Goal: Obtain resource: Download file/media

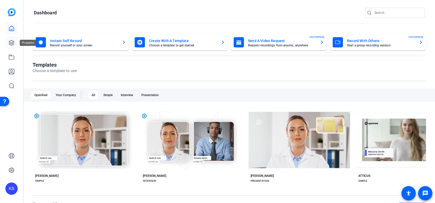
click at [13, 43] on icon at bounding box center [11, 43] width 6 height 6
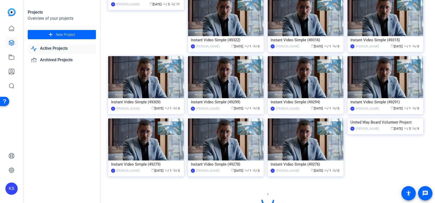
scroll to position [232, 0]
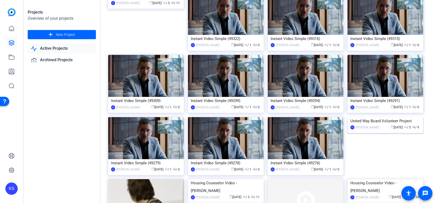
click at [381, 117] on img at bounding box center [386, 117] width 76 height 0
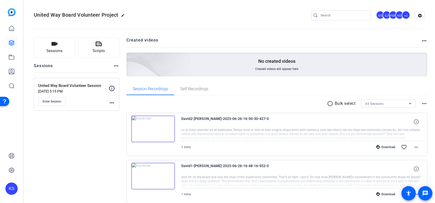
click at [152, 127] on img at bounding box center [153, 129] width 44 height 27
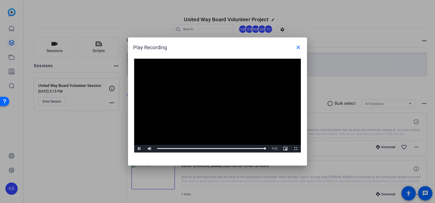
click at [221, 114] on video "Video Player" at bounding box center [217, 106] width 167 height 94
click at [220, 148] on div "Loaded : 100.00% 0:45 1:17" at bounding box center [211, 148] width 109 height 1
click at [139, 149] on span "Video Player" at bounding box center [139, 149] width 10 height 0
click at [213, 150] on div "Loaded : 100.00% 0:39 0:39" at bounding box center [212, 149] width 114 height 8
click at [200, 149] on div "Loaded : 100.00% 0:30 0:42" at bounding box center [211, 148] width 109 height 1
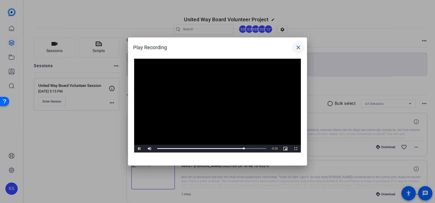
click at [298, 44] on mat-icon "close" at bounding box center [298, 47] width 6 height 6
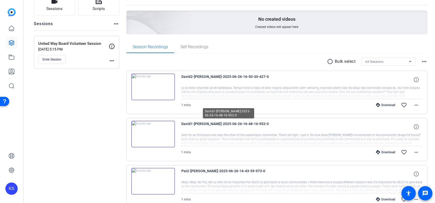
scroll to position [65, 0]
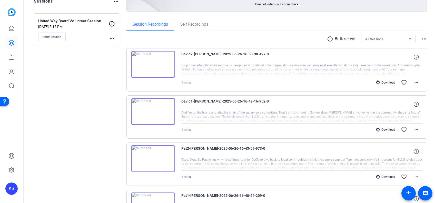
click at [153, 110] on img at bounding box center [153, 111] width 44 height 27
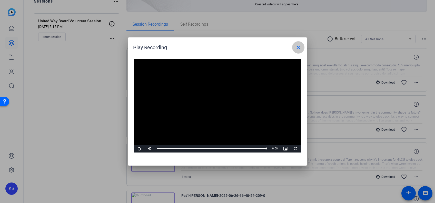
click at [301, 46] on mat-icon "close" at bounding box center [298, 47] width 6 height 6
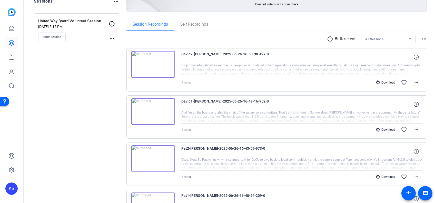
click at [152, 62] on img at bounding box center [153, 64] width 44 height 27
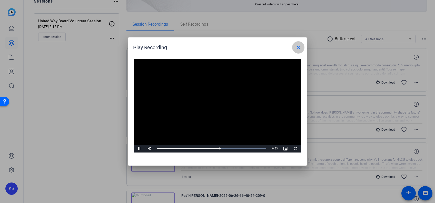
click at [297, 49] on mat-icon "close" at bounding box center [298, 47] width 6 height 6
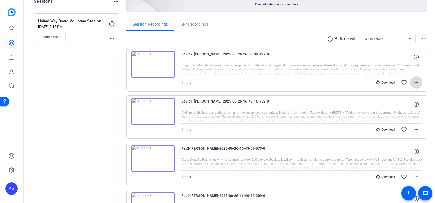
click at [414, 83] on mat-icon "more_horiz" at bounding box center [416, 83] width 6 height 6
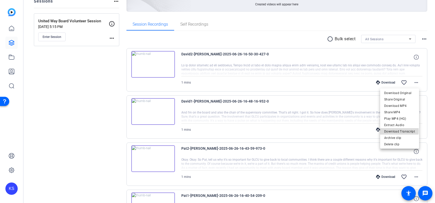
click at [395, 131] on span "Download Transcript" at bounding box center [399, 132] width 31 height 6
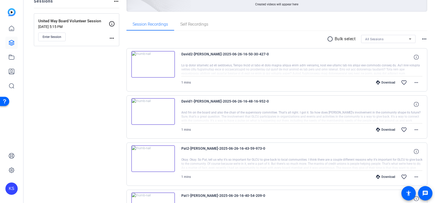
click at [362, 102] on div "David1-[PERSON_NAME]-2025-06-26-16-48-16-952-0" at bounding box center [301, 104] width 241 height 12
click at [414, 130] on mat-icon "more_horiz" at bounding box center [416, 130] width 6 height 6
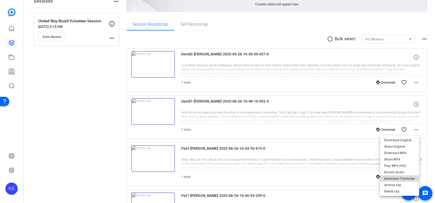
click at [399, 177] on span "Download Transcript" at bounding box center [399, 178] width 31 height 6
